Goal: Information Seeking & Learning: Learn about a topic

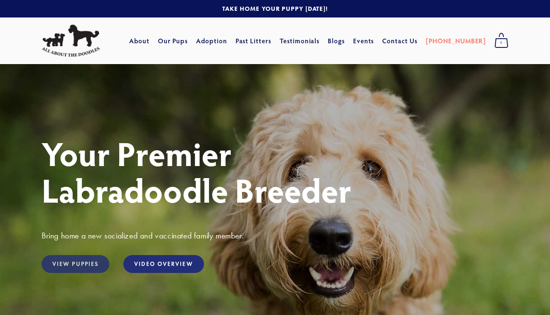
click at [85, 259] on link "View Puppies" at bounding box center [76, 264] width 68 height 18
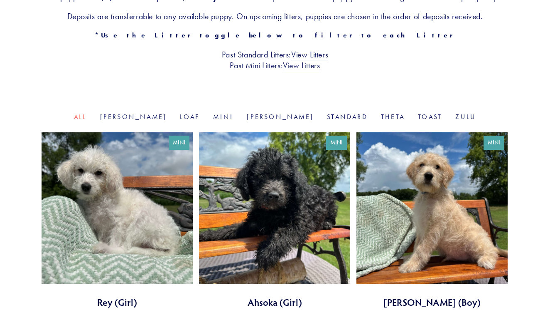
scroll to position [192, 0]
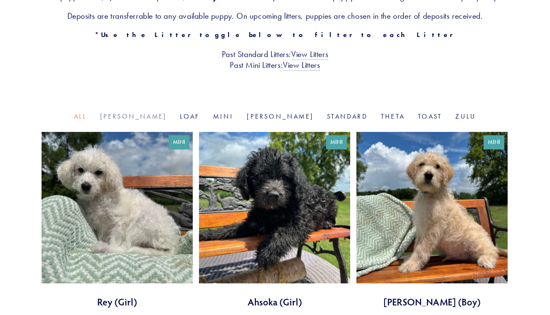
click at [160, 120] on link "[PERSON_NAME]" at bounding box center [133, 116] width 67 height 8
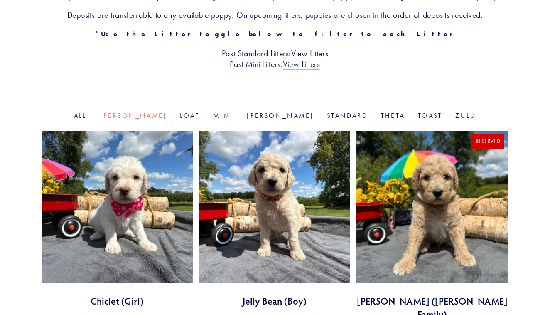
scroll to position [192, 0]
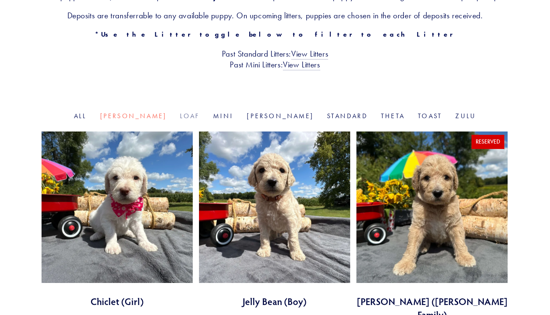
click at [196, 120] on link "Loaf" at bounding box center [190, 116] width 20 height 8
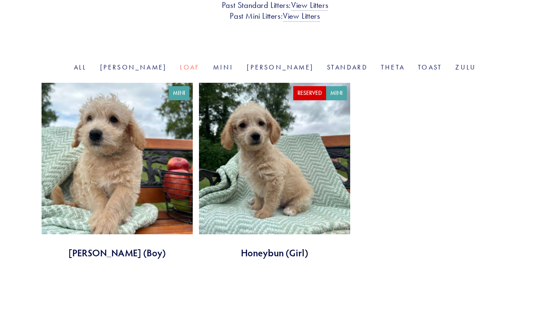
scroll to position [239, 0]
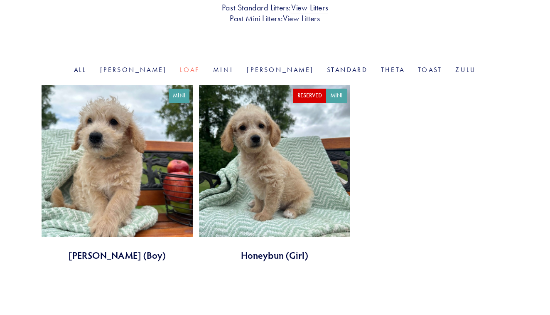
click at [126, 171] on link at bounding box center [117, 173] width 151 height 176
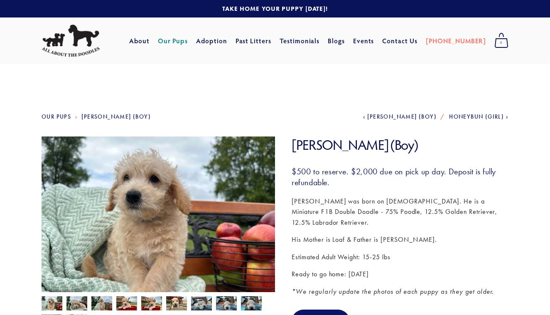
click at [62, 116] on link "Our Pups" at bounding box center [57, 116] width 30 height 7
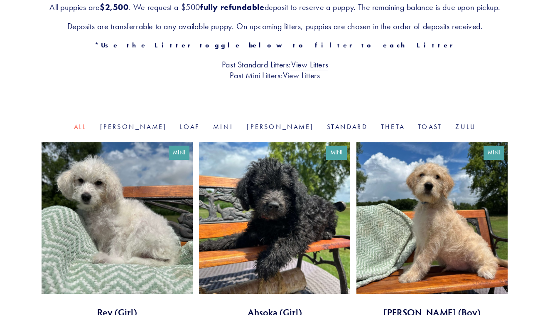
scroll to position [183, 0]
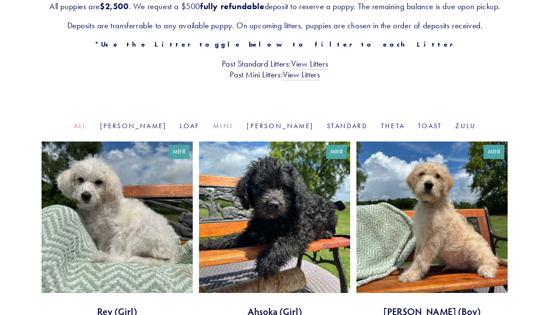
click at [231, 130] on link "Mini" at bounding box center [223, 126] width 20 height 8
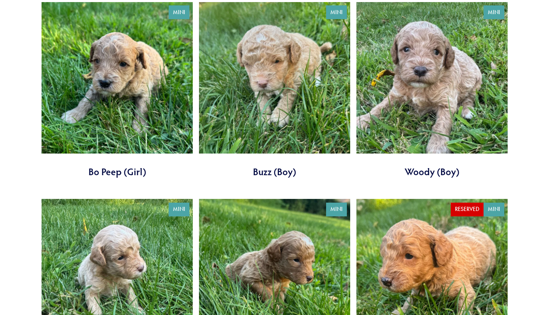
scroll to position [447, 0]
